Goal: Task Accomplishment & Management: Use online tool/utility

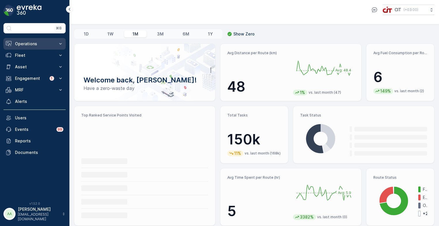
click at [42, 41] on p "Operations" at bounding box center [34, 44] width 39 height 6
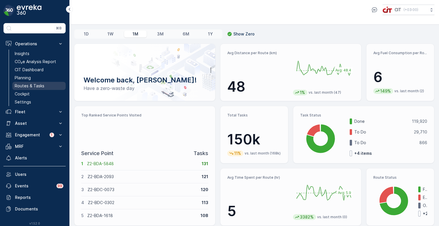
click at [29, 83] on p "Routes & Tasks" at bounding box center [30, 86] width 30 height 6
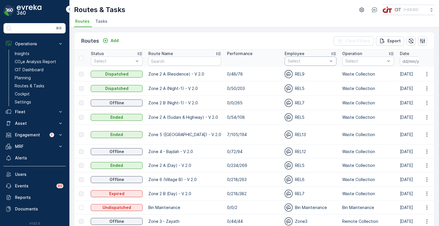
click at [227, 102] on p "0/0/265" at bounding box center [253, 103] width 52 height 6
click at [426, 103] on icon "button" at bounding box center [427, 103] width 6 height 6
click at [164, 102] on p "Zone 2 B (Night-1) - V 2.0" at bounding box center [184, 103] width 73 height 6
click at [426, 103] on icon "button" at bounding box center [427, 103] width 6 height 6
click at [33, 75] on link "Planning" at bounding box center [38, 78] width 53 height 8
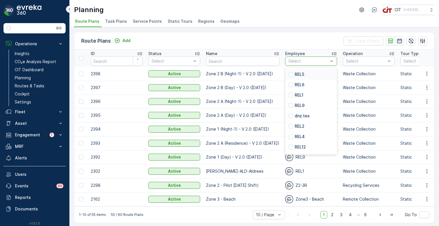
type input "7"
click at [295, 116] on p "REL7" at bounding box center [300, 116] width 10 height 6
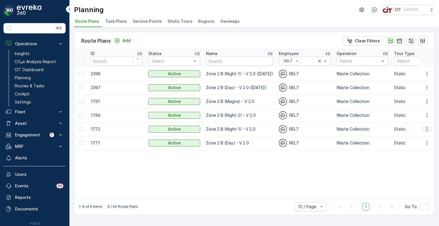
click at [427, 129] on icon "button" at bounding box center [426, 129] width 1 height 4
click at [420, 136] on span "Edit Route Plan" at bounding box center [422, 138] width 30 height 6
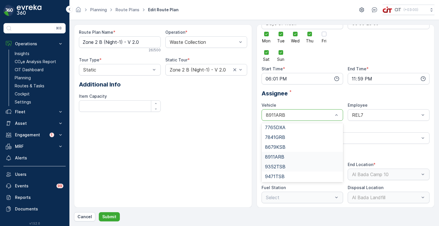
scroll to position [99, 0]
click at [287, 136] on div "7841GRB" at bounding box center [302, 137] width 75 height 5
click at [286, 117] on div at bounding box center [299, 114] width 69 height 5
type input "765"
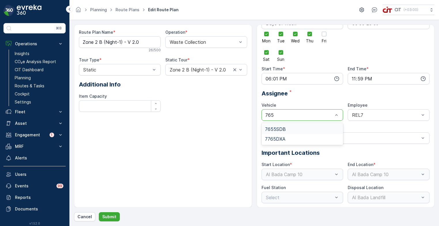
click at [280, 128] on span "7655SDB" at bounding box center [275, 129] width 21 height 5
click at [359, 118] on div "REL7" at bounding box center [389, 115] width 82 height 12
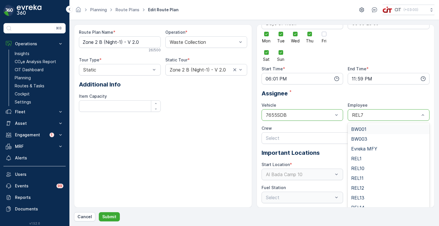
type input "4"
click at [360, 205] on span "REL4" at bounding box center [357, 207] width 12 height 5
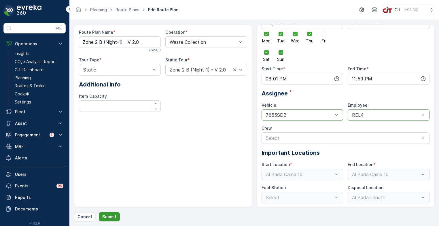
click at [112, 216] on p "Submit" at bounding box center [109, 217] width 14 height 6
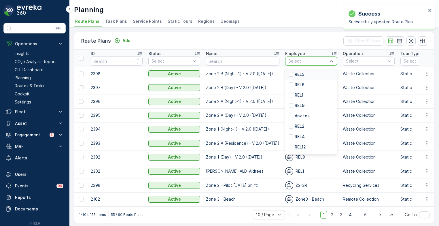
type input "7"
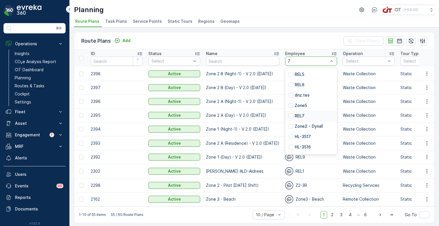
click at [296, 113] on p "REL7" at bounding box center [300, 116] width 10 height 6
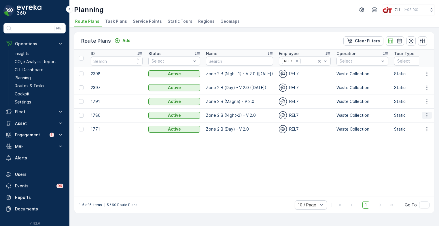
click at [428, 115] on icon "button" at bounding box center [427, 115] width 6 height 6
click at [415, 125] on span "Edit Route Plan" at bounding box center [422, 124] width 30 height 6
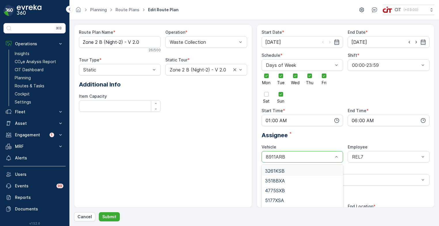
click at [279, 154] on div "8911ARB" at bounding box center [303, 157] width 82 height 12
type input "76"
click at [279, 169] on span "7655SDB" at bounding box center [275, 170] width 21 height 5
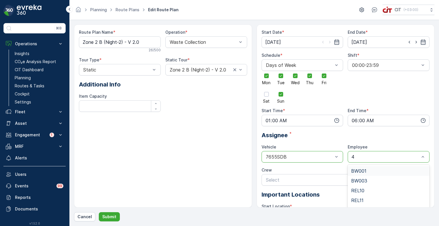
click at [352, 158] on input "4" at bounding box center [354, 156] width 4 height 5
type input "4"
click at [361, 198] on span "REL4" at bounding box center [357, 198] width 12 height 5
click at [112, 217] on p "Submit" at bounding box center [109, 217] width 14 height 6
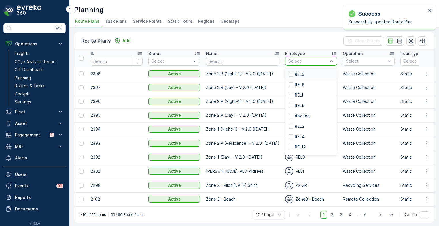
type input "7"
click at [299, 114] on p "REL7" at bounding box center [300, 116] width 10 height 6
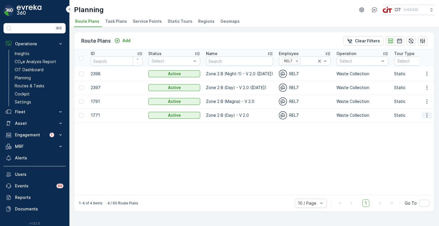
click at [429, 116] on icon "button" at bounding box center [427, 115] width 6 height 6
click at [420, 123] on span "Edit Route Plan" at bounding box center [422, 124] width 30 height 6
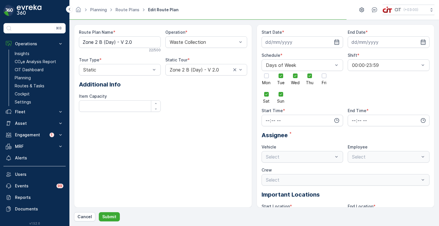
type input "[DATE]"
type input "06:01"
type input "17:59"
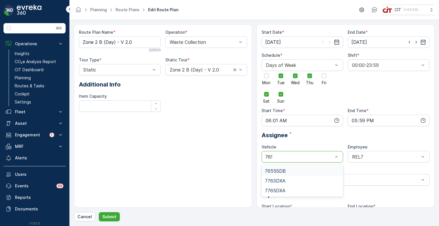
type input "7655"
click at [285, 169] on span "7655SDB" at bounding box center [275, 170] width 21 height 5
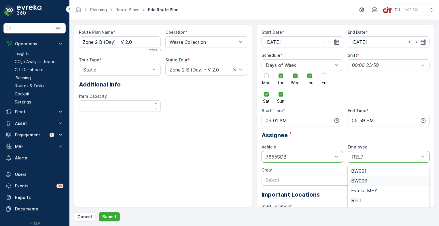
type input "4"
click at [354, 199] on span "REL4" at bounding box center [357, 198] width 12 height 5
click at [105, 214] on p "Submit" at bounding box center [109, 217] width 14 height 6
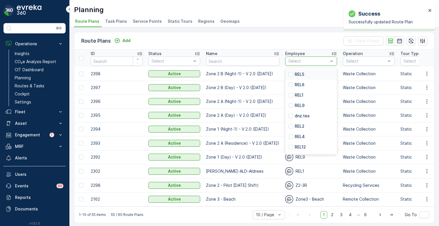
type input "7"
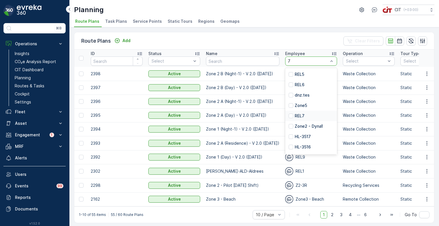
click at [295, 116] on p "REL7" at bounding box center [300, 116] width 10 height 6
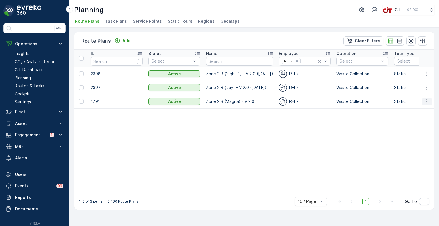
click at [427, 103] on icon "button" at bounding box center [427, 102] width 6 height 6
click at [418, 109] on span "Edit Route Plan" at bounding box center [422, 110] width 30 height 6
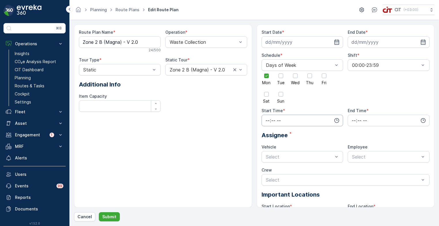
type input "[DATE]"
type input "06:01"
type input "17:59"
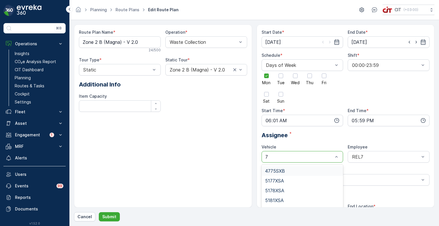
type input "76"
click at [284, 172] on span "7655SDB" at bounding box center [275, 170] width 21 height 5
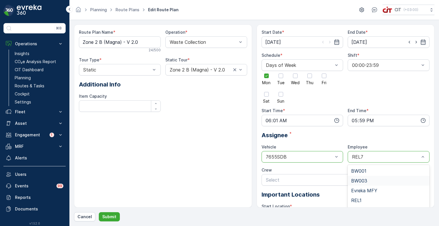
type input "4"
click at [356, 198] on span "REL4" at bounding box center [357, 198] width 12 height 5
click at [112, 218] on p "Submit" at bounding box center [109, 217] width 14 height 6
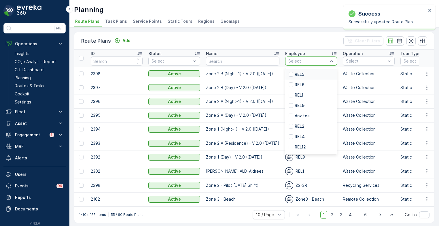
type input "7"
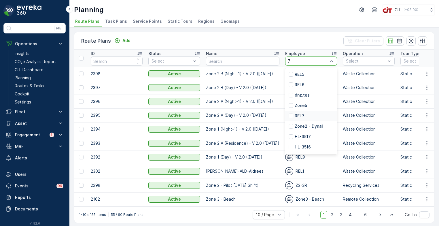
click at [295, 114] on p "REL7" at bounding box center [300, 116] width 10 height 6
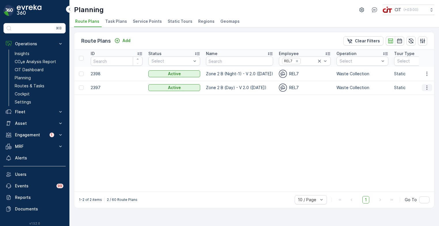
click at [427, 88] on icon "button" at bounding box center [427, 88] width 6 height 6
click at [418, 97] on span "Edit Route Plan" at bounding box center [422, 96] width 30 height 6
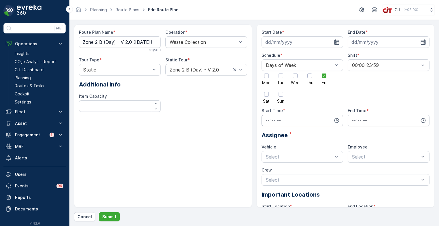
type input "[DATE]"
type input "06:01"
type input "14:59"
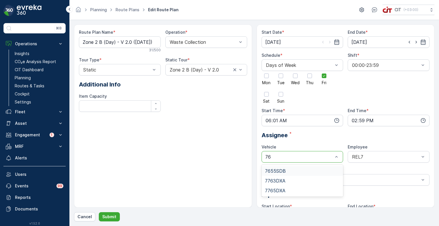
type input "765"
click at [274, 170] on span "7655SDB" at bounding box center [275, 170] width 21 height 5
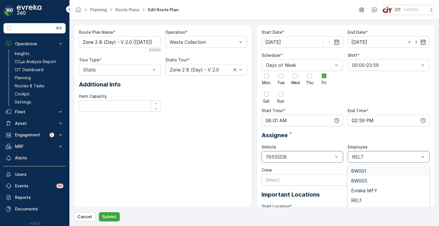
type input "4"
click at [364, 197] on div "REL4" at bounding box center [388, 198] width 75 height 5
click at [111, 217] on p "Submit" at bounding box center [109, 217] width 14 height 6
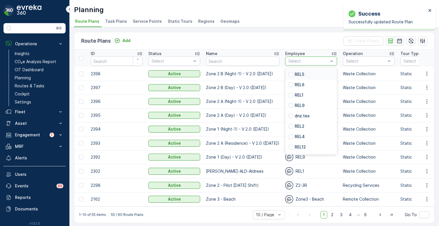
type input "7"
click at [303, 115] on div "REL7" at bounding box center [311, 116] width 52 height 10
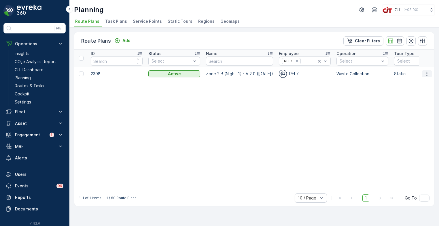
click at [428, 75] on icon "button" at bounding box center [427, 74] width 6 height 6
click at [422, 82] on span "Edit Route Plan" at bounding box center [422, 82] width 30 height 6
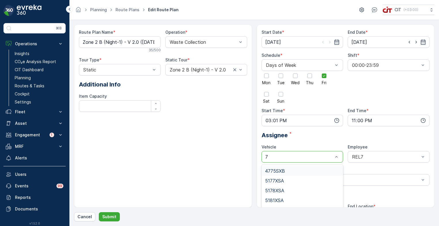
type input "76"
click at [279, 170] on span "7655SDB" at bounding box center [275, 170] width 21 height 5
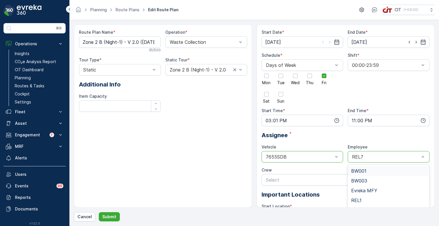
click at [364, 160] on div "REL7" at bounding box center [389, 157] width 82 height 12
type input "4"
click at [360, 198] on span "REL4" at bounding box center [357, 198] width 12 height 5
click at [106, 217] on p "Submit" at bounding box center [109, 217] width 14 height 6
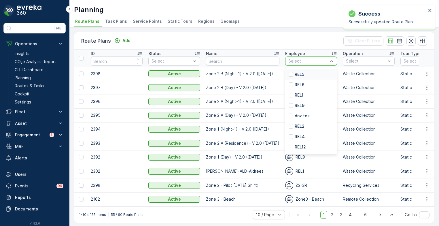
type input "7"
click at [295, 118] on p "REL7" at bounding box center [300, 116] width 10 height 6
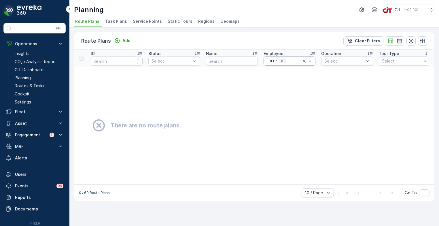
click at [281, 61] on icon "Remove REL7" at bounding box center [282, 61] width 2 height 2
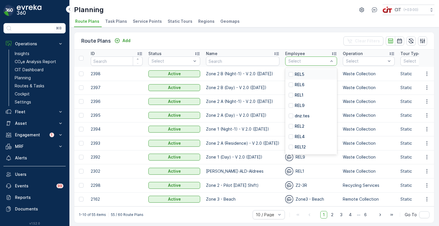
type input "4"
click at [303, 84] on div "REL4" at bounding box center [311, 85] width 52 height 10
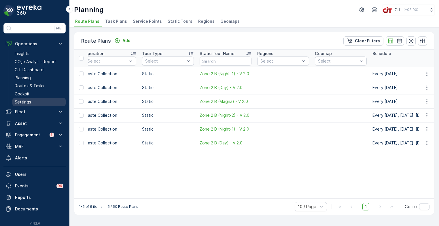
scroll to position [0, 242]
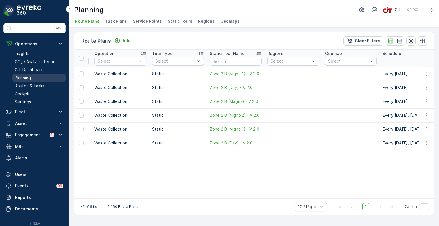
click at [25, 76] on p "Planning" at bounding box center [23, 78] width 16 height 6
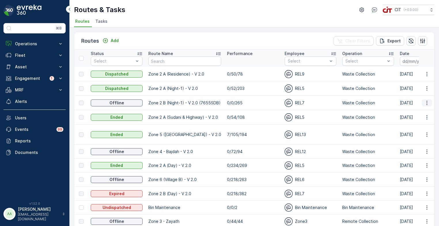
click at [426, 103] on icon "button" at bounding box center [427, 103] width 6 height 6
drag, startPoint x: 149, startPoint y: 101, endPoint x: 197, endPoint y: 103, distance: 47.9
click at [197, 103] on p "Zone 2 B (Night-1) - V 2.0 (7655SDB)" at bounding box center [184, 103] width 73 height 6
copy p "Zone 2 B (Night-1) - V 2.0"
click at [114, 40] on p "Add" at bounding box center [115, 41] width 8 height 6
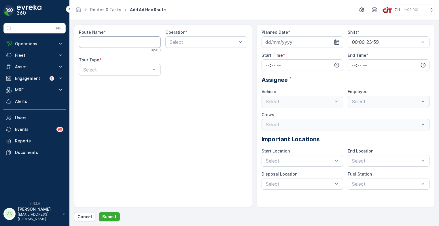
click at [113, 43] on Name "Route Name" at bounding box center [120, 42] width 82 height 12
paste Name "Zone 2 B (Night-1) - V 2.0"
type Name "Zone 2 B (Night-1) - V 2.0"
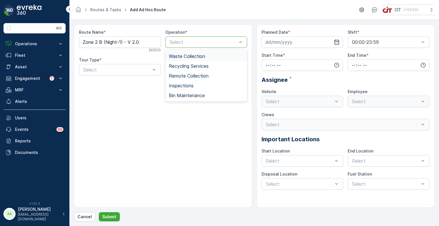
click at [192, 56] on span "Waste Collection" at bounding box center [187, 56] width 36 height 5
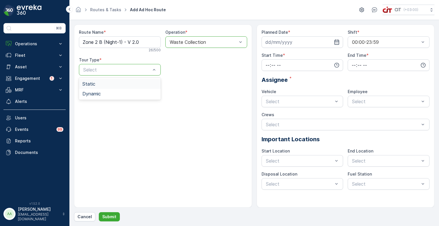
click at [109, 81] on div "Static" at bounding box center [119, 83] width 75 height 5
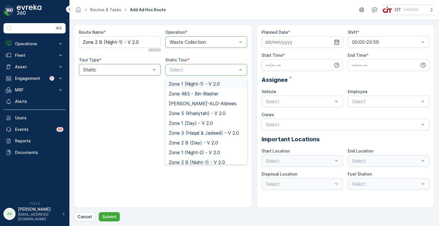
type input "Zone 2 B (Night-1) - V 2.0"
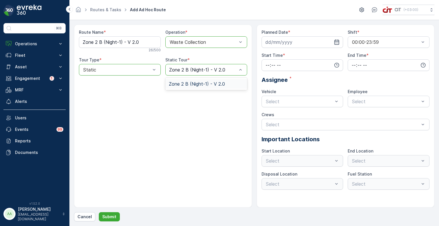
click at [191, 85] on span "Zone 2 B (Night-1) - V 2.0" at bounding box center [197, 83] width 56 height 5
click at [297, 44] on input at bounding box center [303, 42] width 82 height 12
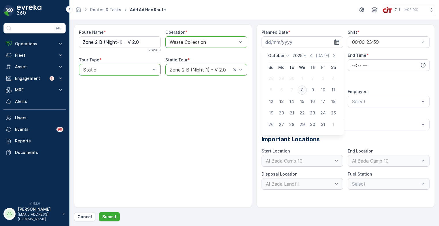
click at [302, 90] on div "8" at bounding box center [302, 89] width 9 height 9
type input "[DATE]"
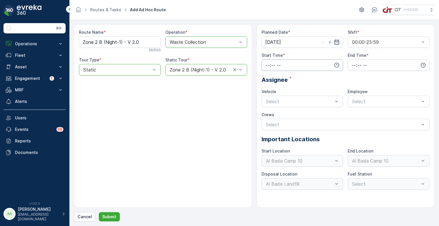
click at [286, 68] on input "time" at bounding box center [303, 65] width 82 height 12
click at [268, 120] on span "19" at bounding box center [267, 119] width 5 height 6
click at [267, 110] on span "20" at bounding box center [267, 111] width 5 height 6
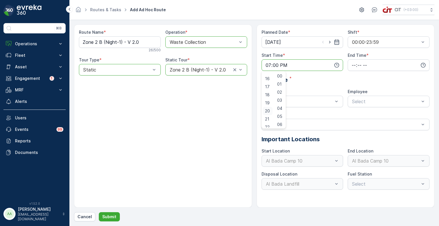
type input "20:00"
click at [386, 67] on input "time" at bounding box center [389, 65] width 82 height 12
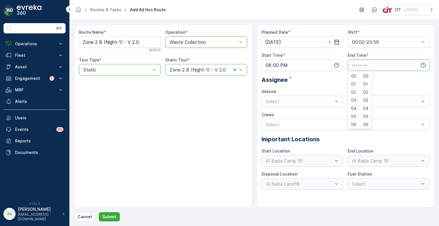
scroll to position [138, 0]
click at [352, 125] on span "23" at bounding box center [353, 123] width 5 height 6
click at [367, 122] on span "59" at bounding box center [365, 123] width 5 height 6
type input "23:59"
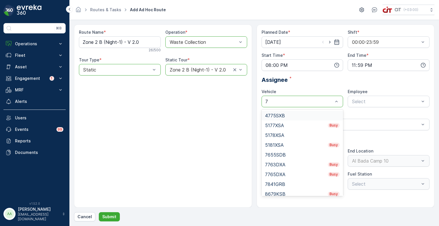
type input "76"
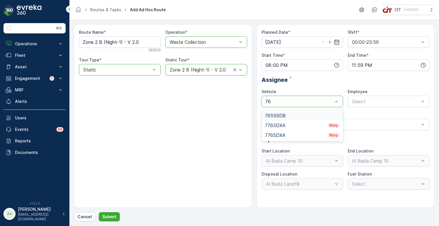
click at [278, 114] on span "7655SDB" at bounding box center [275, 115] width 21 height 5
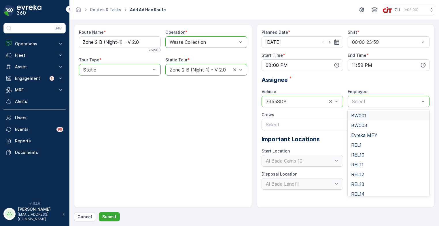
type input "4"
click at [359, 193] on span "REL4" at bounding box center [357, 193] width 12 height 5
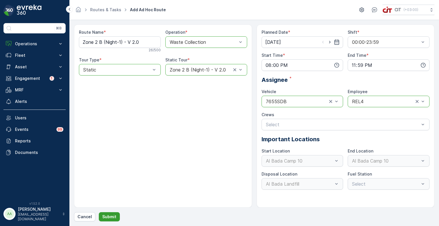
click at [110, 216] on p "Submit" at bounding box center [109, 217] width 14 height 6
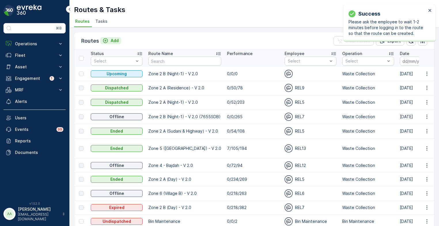
click at [105, 41] on icon "Add" at bounding box center [106, 41] width 6 height 6
